Goal: Information Seeking & Learning: Check status

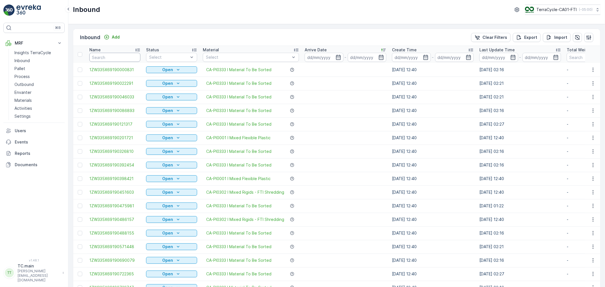
click at [121, 53] on input "text" at bounding box center [114, 57] width 51 height 9
paste input "1ZW335X69194812706"
type input "1ZW335X69194812706"
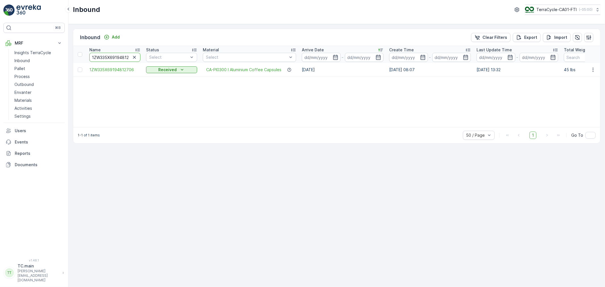
click at [109, 57] on input "1ZW335X69194812706" at bounding box center [114, 57] width 51 height 9
paste input "2628937"
type input "1ZW335X69192628937"
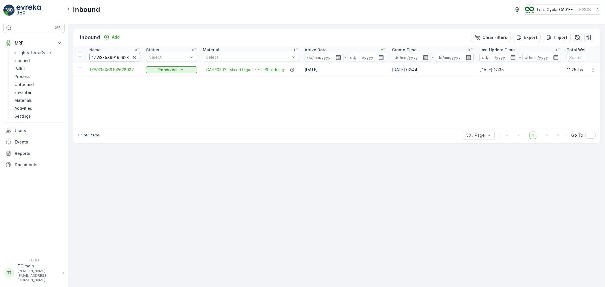
click at [102, 60] on input "1ZW335X69192628937" at bounding box center [114, 57] width 51 height 9
paste input "3544721"
type input "1ZW335X69193544721"
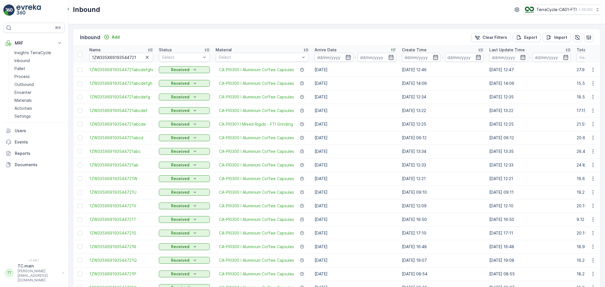
click at [412, 99] on td "[DATE] 12:34" at bounding box center [442, 97] width 87 height 14
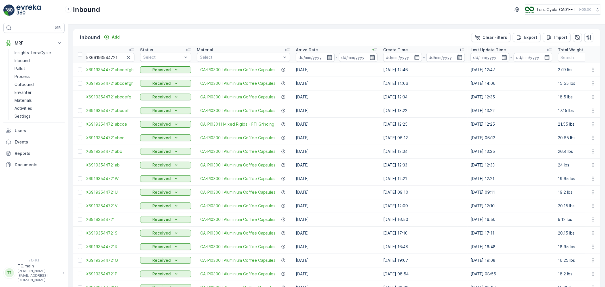
scroll to position [0, 38]
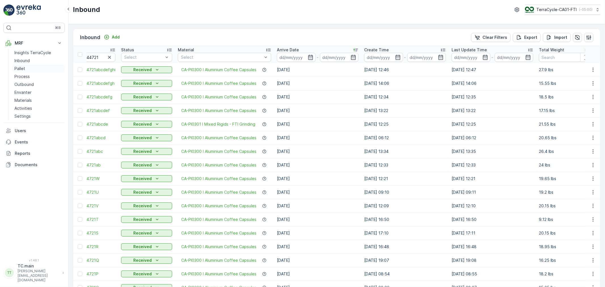
click at [16, 67] on p "Pallet" at bounding box center [19, 69] width 11 height 6
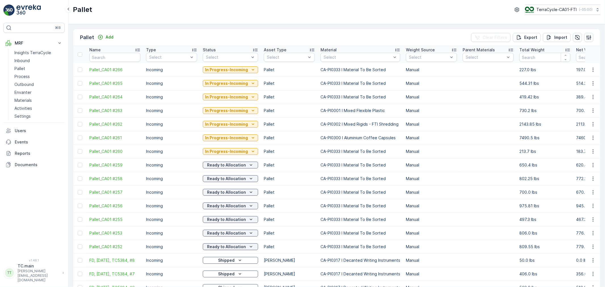
click at [295, 189] on td "Pallet" at bounding box center [289, 192] width 57 height 14
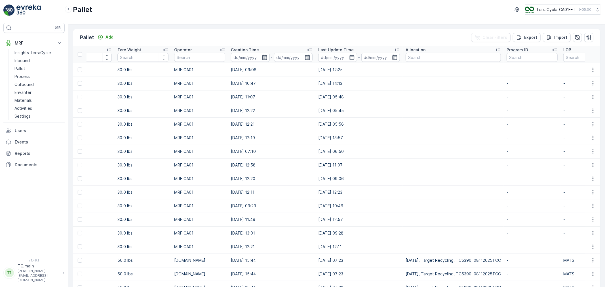
scroll to position [0, 607]
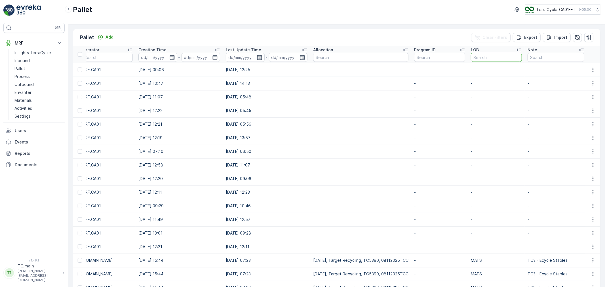
click at [482, 61] on input "text" at bounding box center [495, 57] width 51 height 9
type input "MATS"
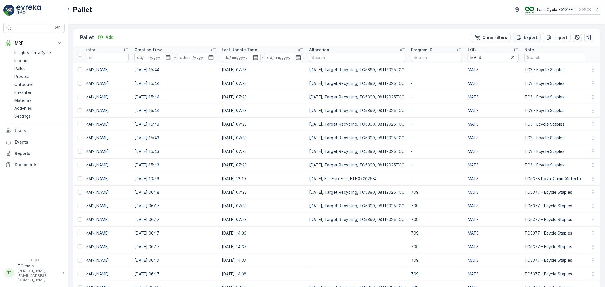
click at [528, 37] on p "Export" at bounding box center [530, 38] width 13 height 6
click at [536, 33] on span "reports" at bounding box center [558, 31] width 67 height 6
click at [21, 58] on p "Inbound" at bounding box center [21, 61] width 15 height 6
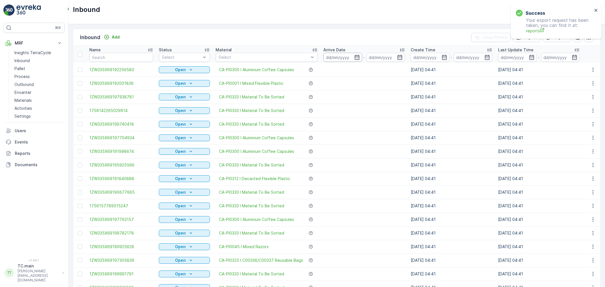
click at [338, 57] on input at bounding box center [342, 57] width 39 height 9
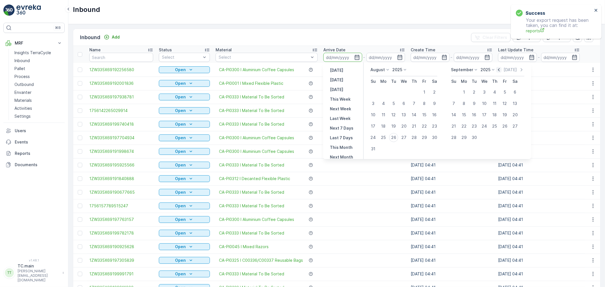
click at [497, 70] on icon "button" at bounding box center [499, 70] width 6 height 6
click at [437, 128] on div "26" at bounding box center [434, 126] width 9 height 9
type input "[DATE]"
click at [463, 136] on div "25" at bounding box center [463, 137] width 9 height 9
type input "[DATE]"
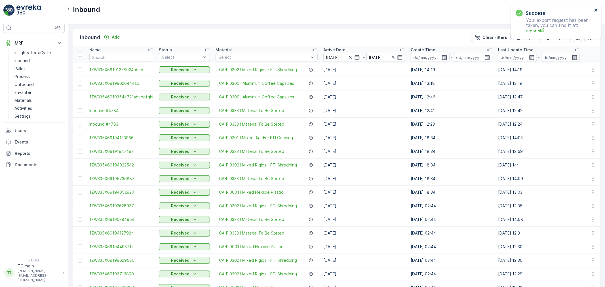
click at [596, 10] on icon "close" at bounding box center [595, 10] width 3 height 3
click at [22, 69] on p "Pallet" at bounding box center [19, 69] width 11 height 6
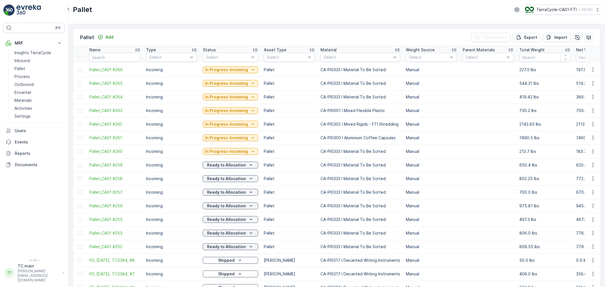
click at [454, 177] on td "Manual" at bounding box center [431, 179] width 57 height 14
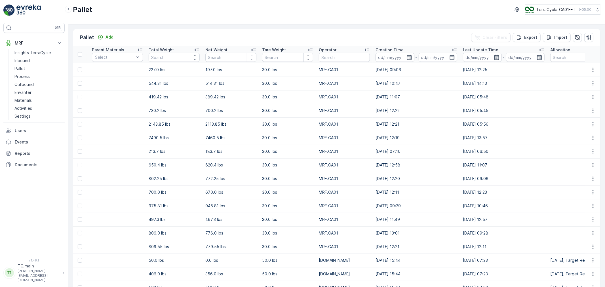
scroll to position [0, 378]
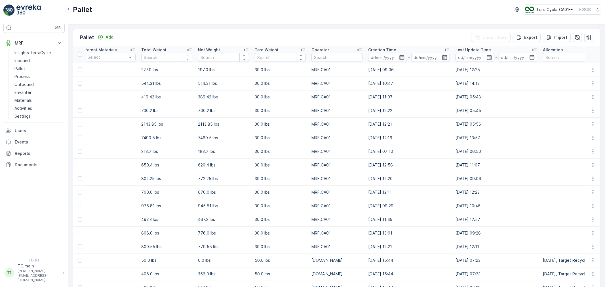
click at [399, 58] on icon "button" at bounding box center [401, 57] width 5 height 5
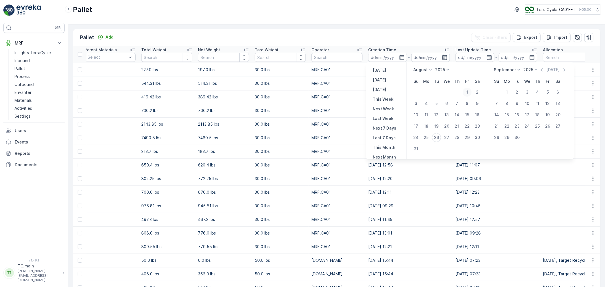
click at [468, 93] on div "1" at bounding box center [466, 92] width 9 height 9
type input "[DATE]"
click at [417, 147] on div "31" at bounding box center [415, 148] width 9 height 9
type input "[DATE]"
click at [382, 59] on input "[DATE]" at bounding box center [387, 57] width 39 height 9
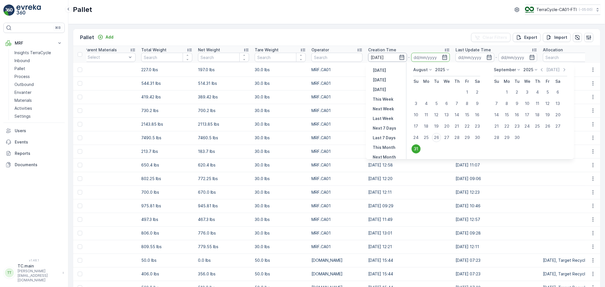
type input "[DATE]"
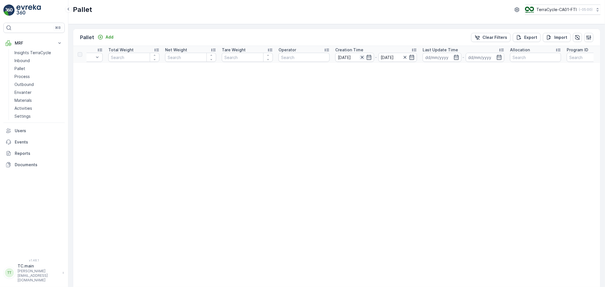
click at [363, 57] on icon "button" at bounding box center [362, 57] width 6 height 6
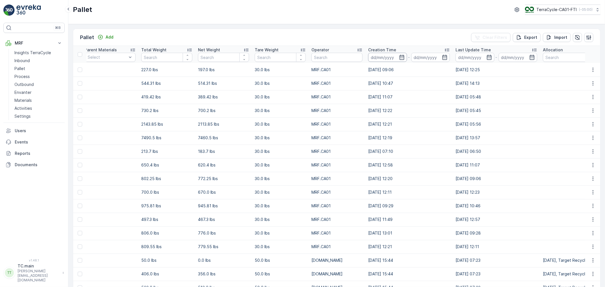
click at [376, 57] on input at bounding box center [387, 57] width 39 height 9
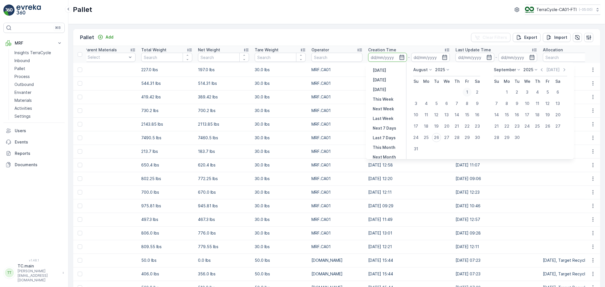
click at [468, 92] on div "1" at bounding box center [466, 92] width 9 height 9
type input "[DATE]"
click at [416, 148] on div "31" at bounding box center [415, 148] width 9 height 9
type input "[DATE]"
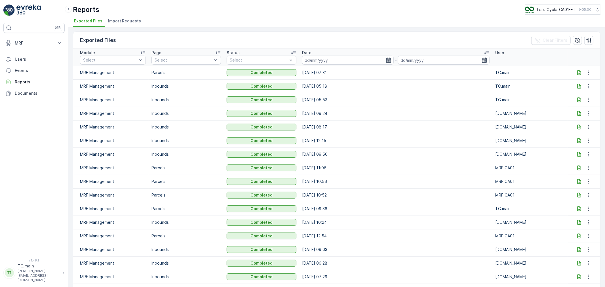
click at [577, 72] on icon at bounding box center [579, 73] width 6 height 6
